Goal: Information Seeking & Learning: Learn about a topic

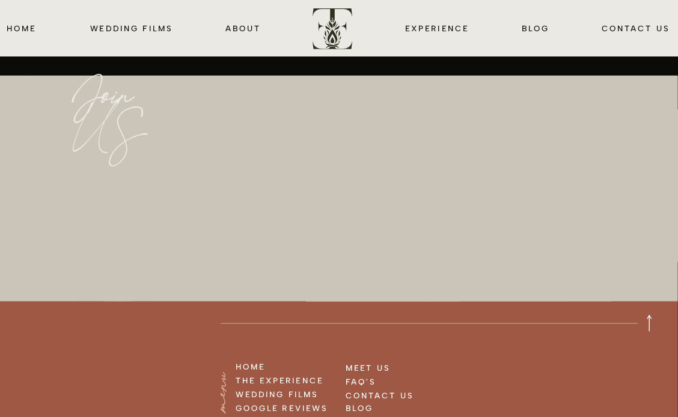
scroll to position [4207, 0]
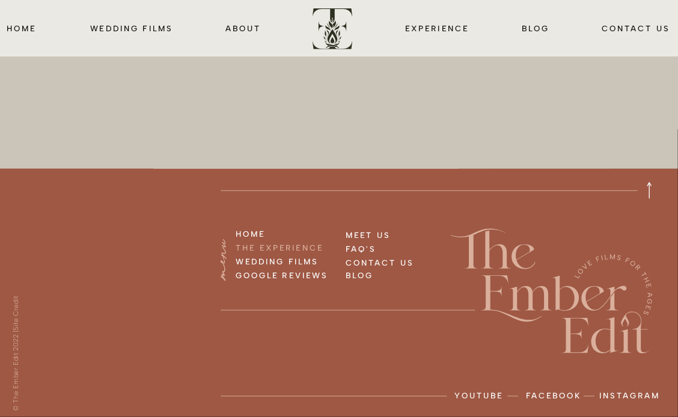
click at [273, 243] on h3 "THE EXPERIENCE" at bounding box center [291, 247] width 110 height 13
